Goal: Navigation & Orientation: Find specific page/section

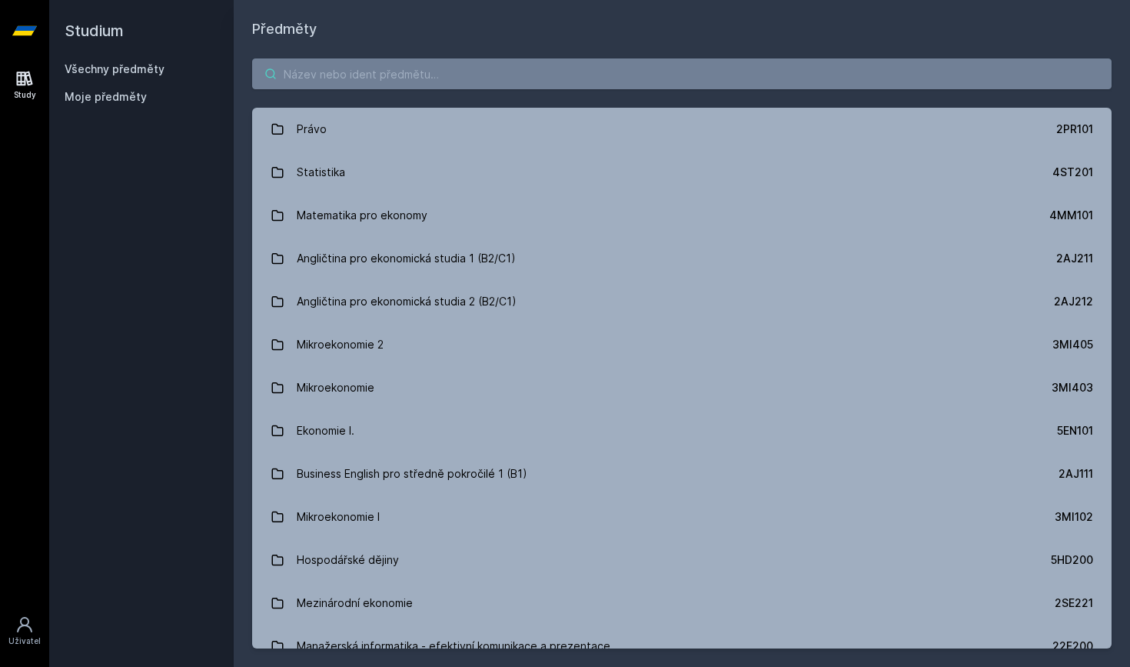
click at [419, 81] on input "search" at bounding box center [681, 73] width 859 height 31
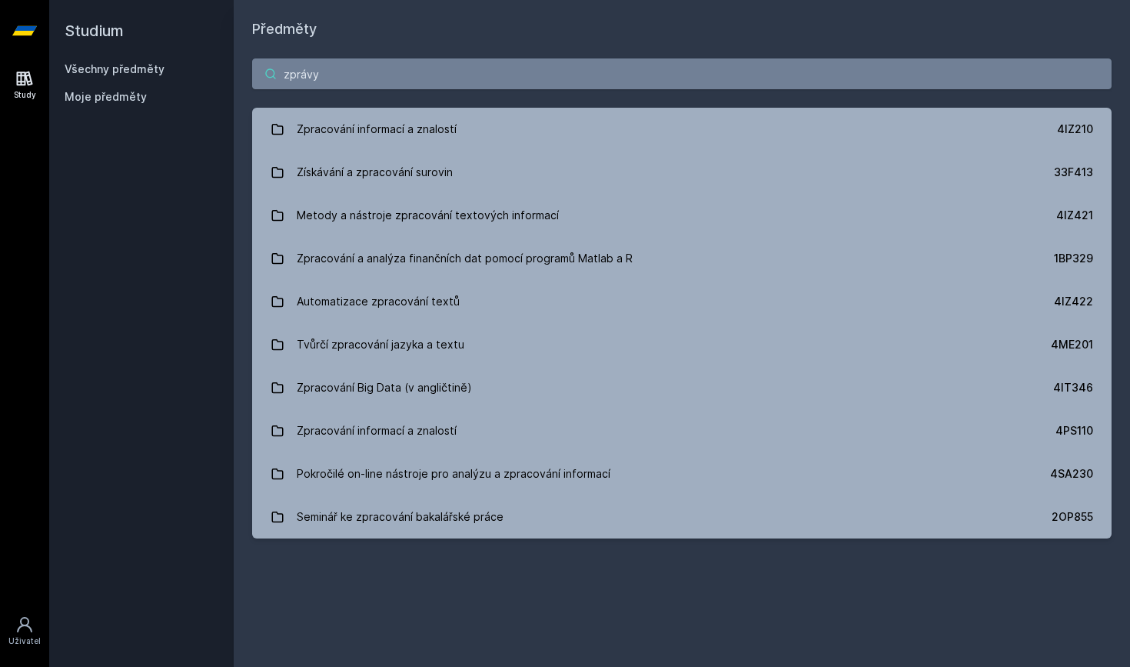
type input "zprávy"
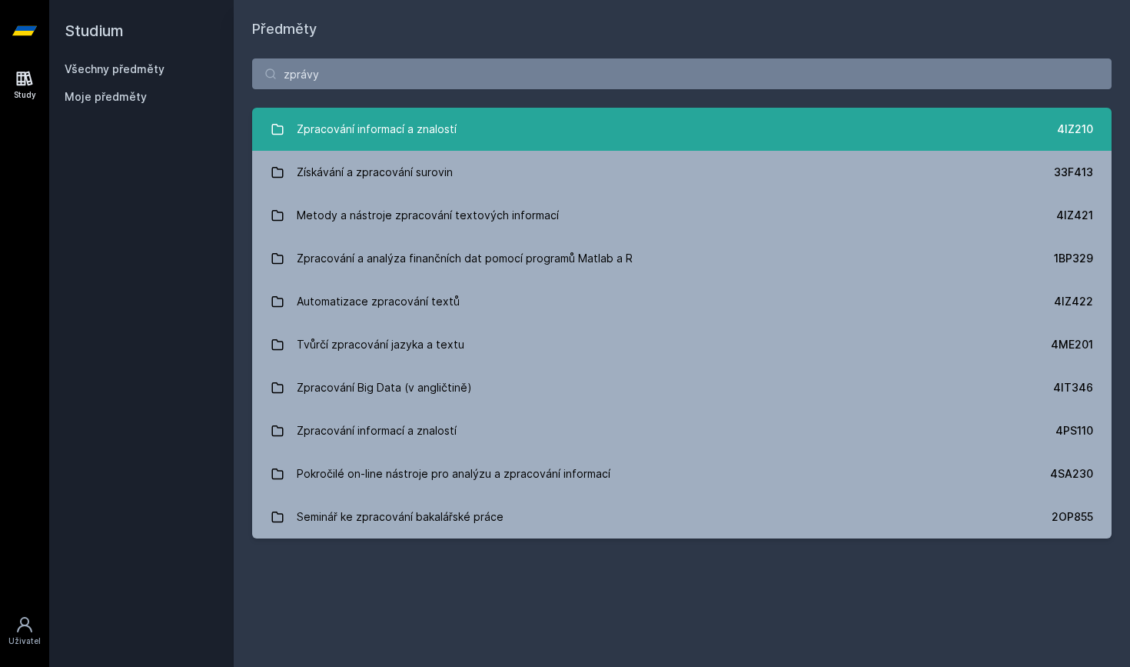
drag, startPoint x: 397, startPoint y: 124, endPoint x: 438, endPoint y: 136, distance: 42.6
click at [438, 136] on div "Zpracování informací a znalostí" at bounding box center [377, 129] width 160 height 31
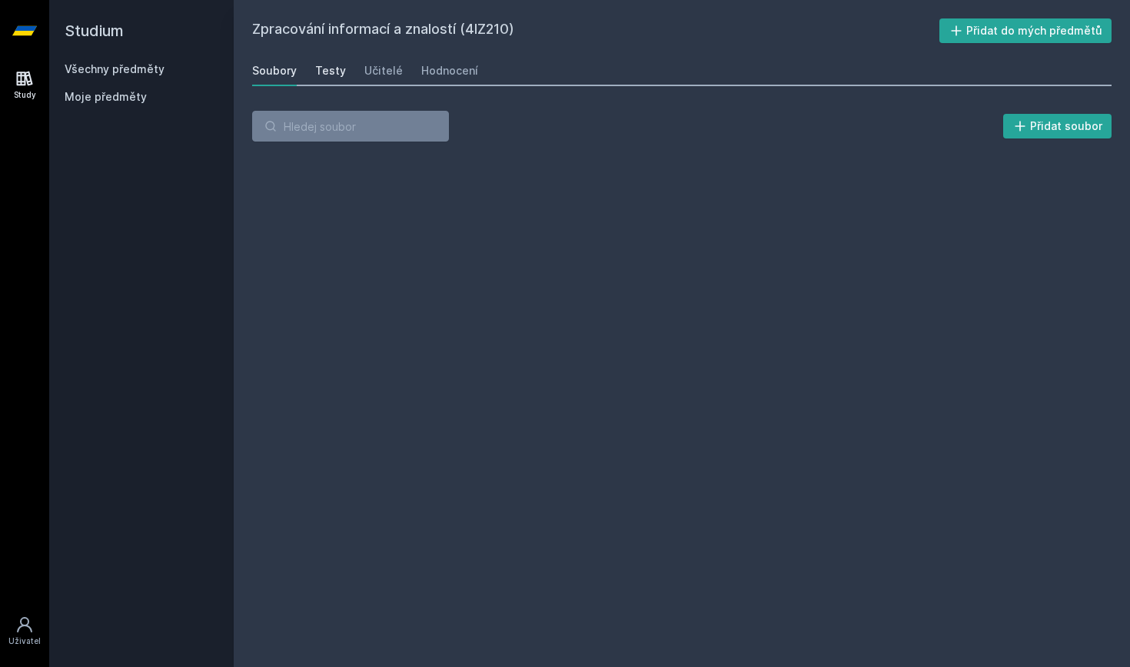
click at [331, 70] on div "Testy" at bounding box center [330, 70] width 31 height 15
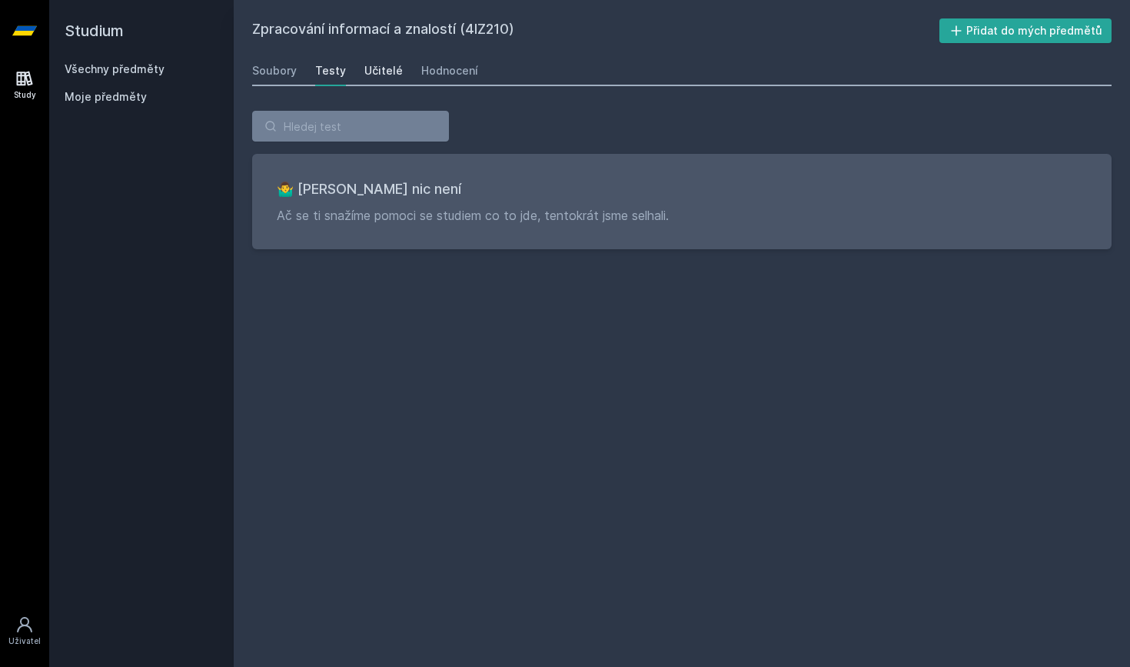
click at [376, 76] on div "Učitelé" at bounding box center [383, 70] width 38 height 15
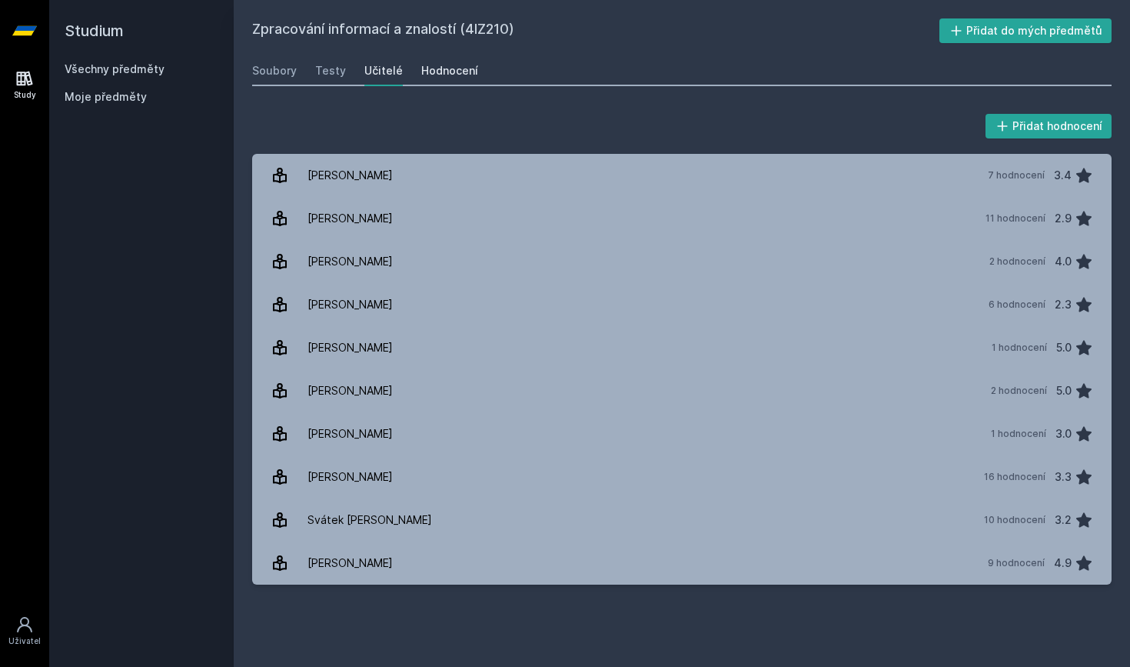
click at [427, 65] on div "Hodnocení" at bounding box center [449, 70] width 57 height 15
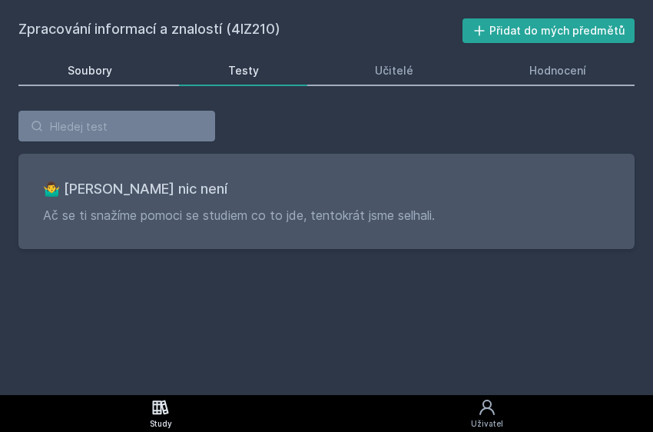
click at [95, 68] on div "Soubory" at bounding box center [90, 70] width 45 height 15
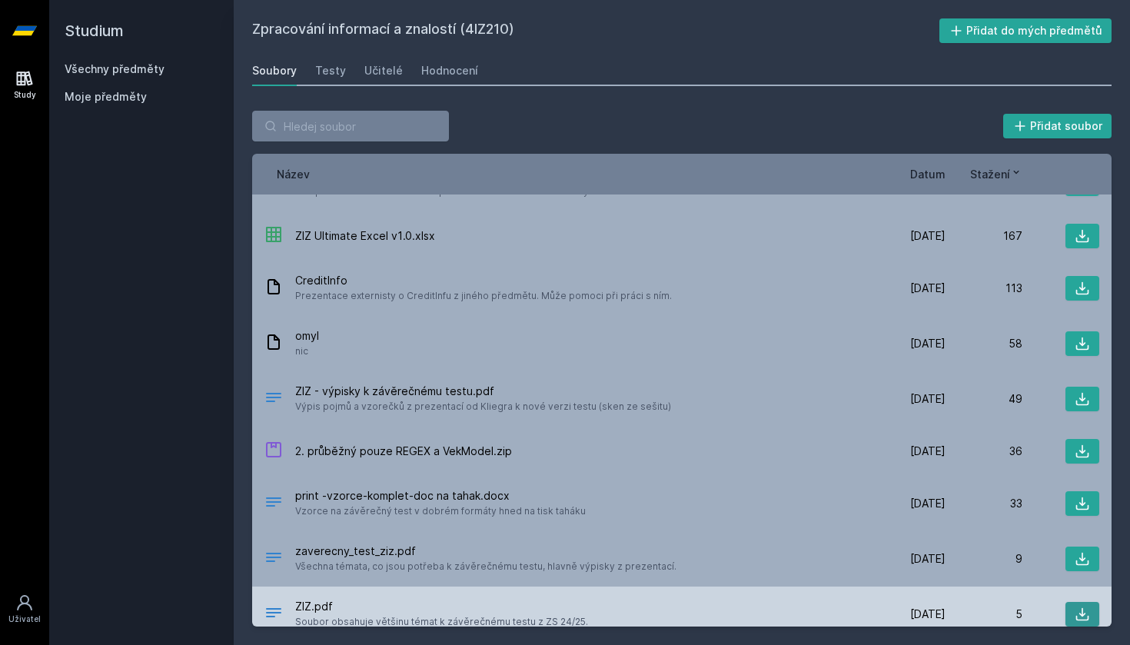
click at [1081, 607] on icon at bounding box center [1082, 614] width 15 height 15
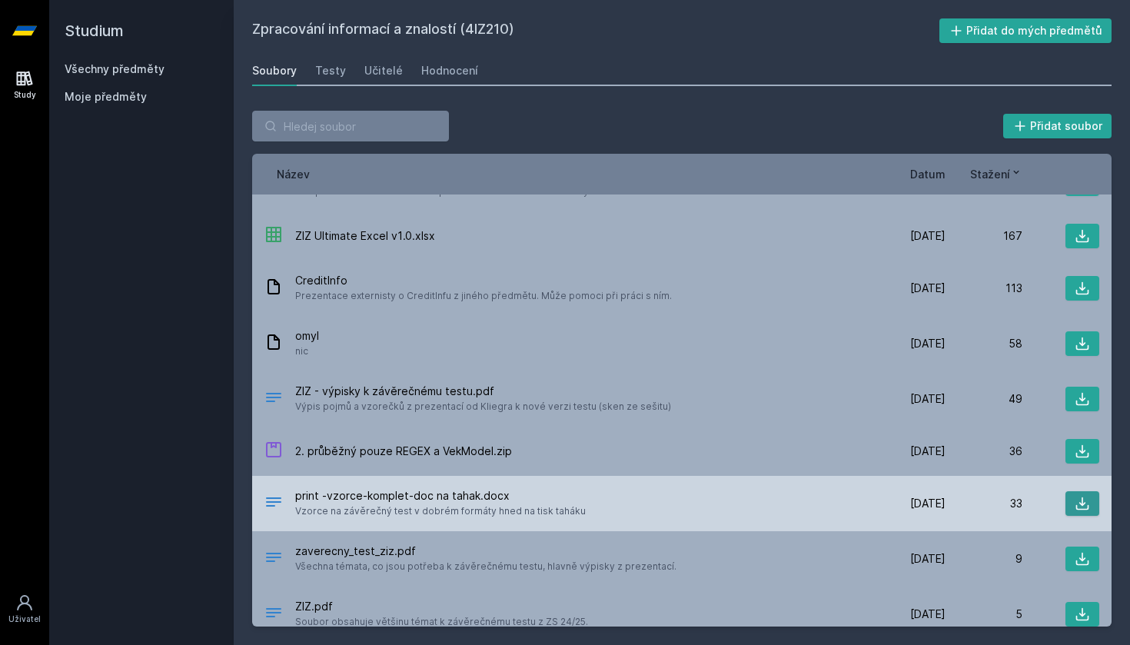
click at [1080, 496] on icon at bounding box center [1082, 503] width 15 height 15
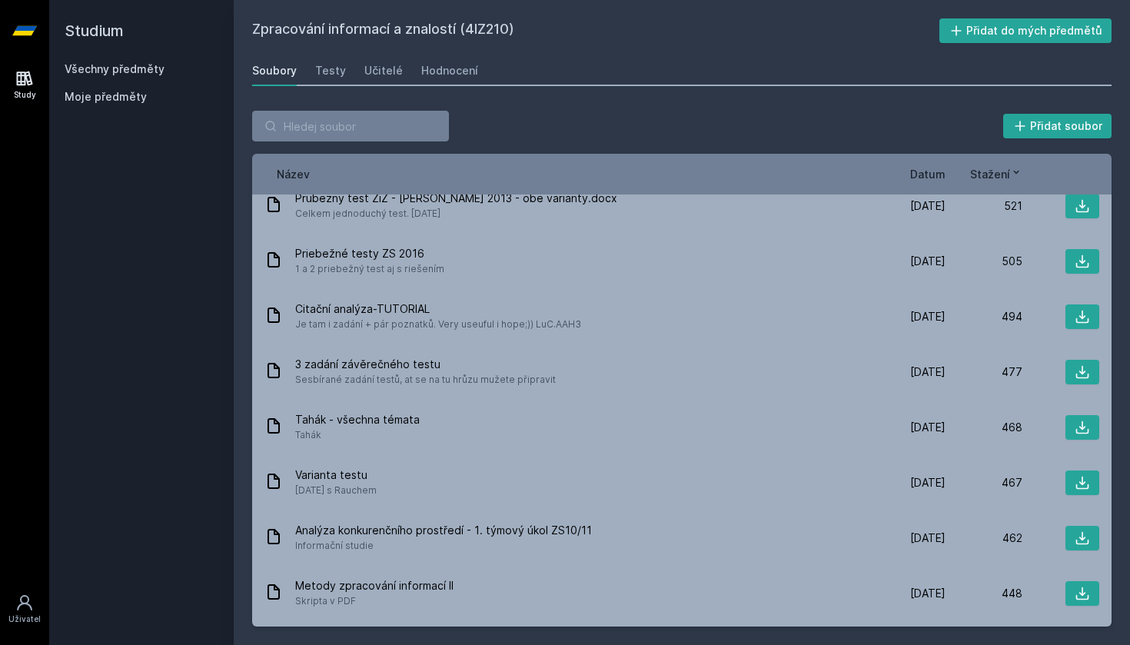
scroll to position [2685, 0]
